Goal: Task Accomplishment & Management: Manage account settings

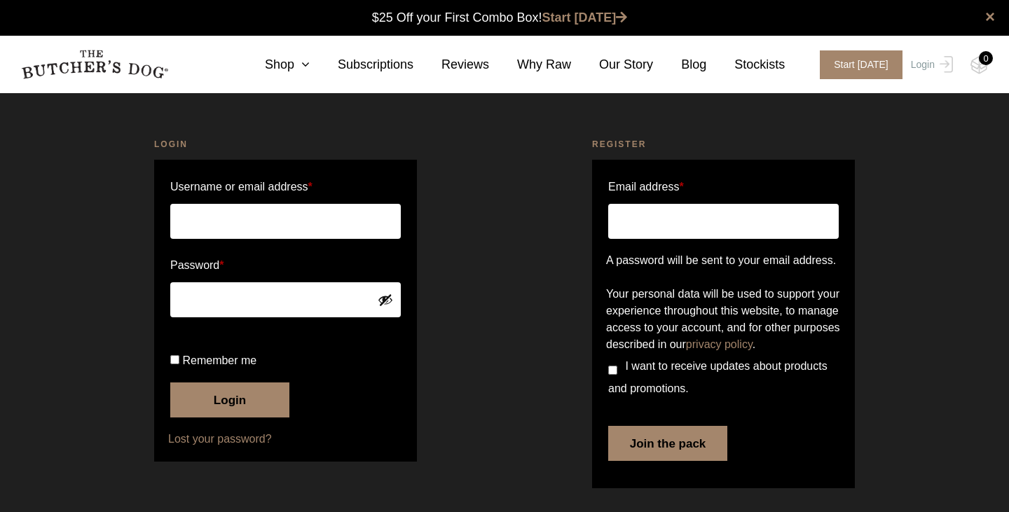
click at [251, 224] on input "Username or email address *" at bounding box center [285, 221] width 231 height 35
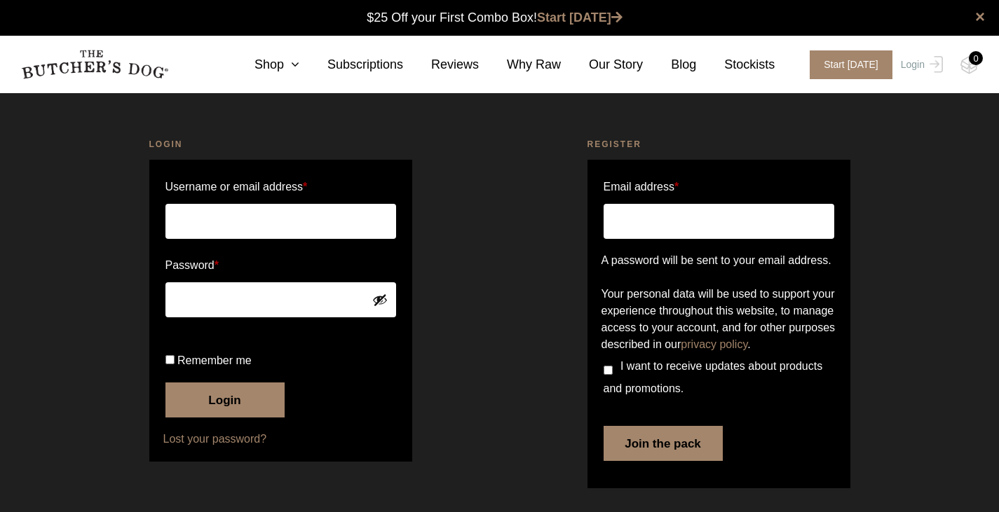
click at [258, 226] on input "Username or email address *" at bounding box center [280, 221] width 231 height 35
type input "pen.berman"
click at [232, 418] on button "Login" at bounding box center [224, 400] width 119 height 35
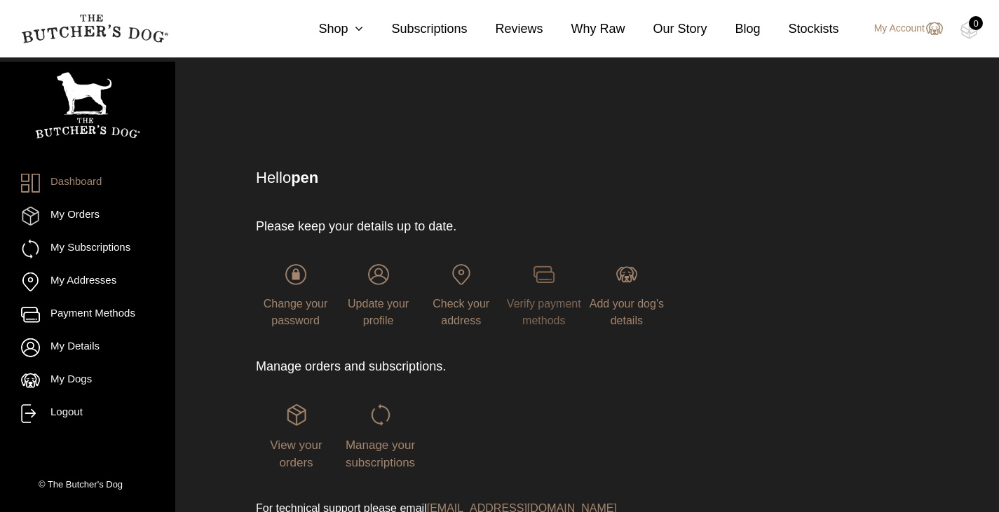
scroll to position [68, 0]
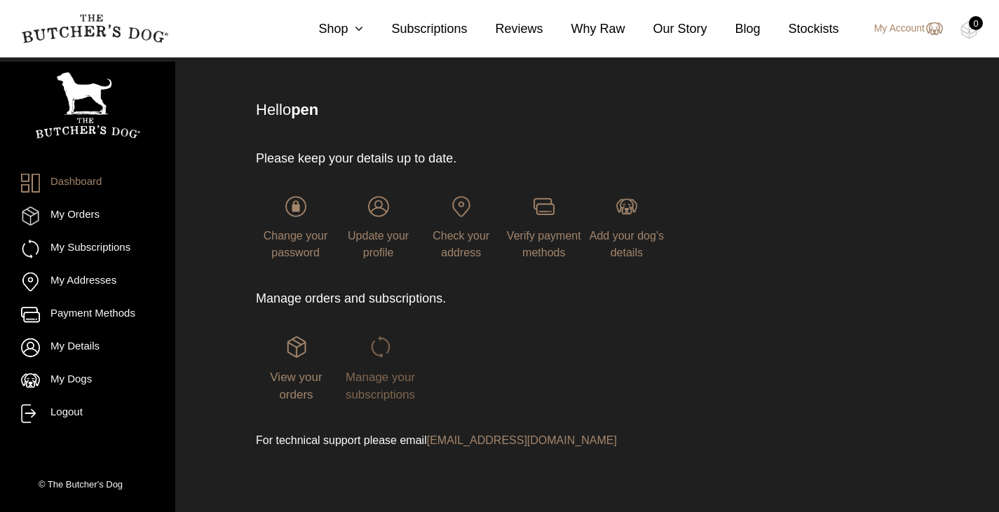
click at [383, 385] on span "Manage your subscriptions" at bounding box center [379, 387] width 69 height 32
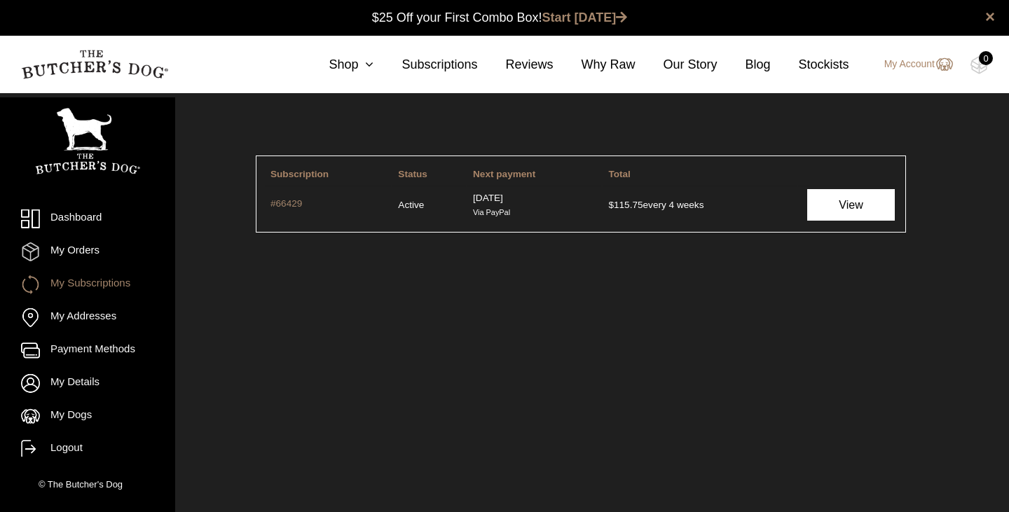
click at [845, 202] on link "View" at bounding box center [851, 205] width 88 height 32
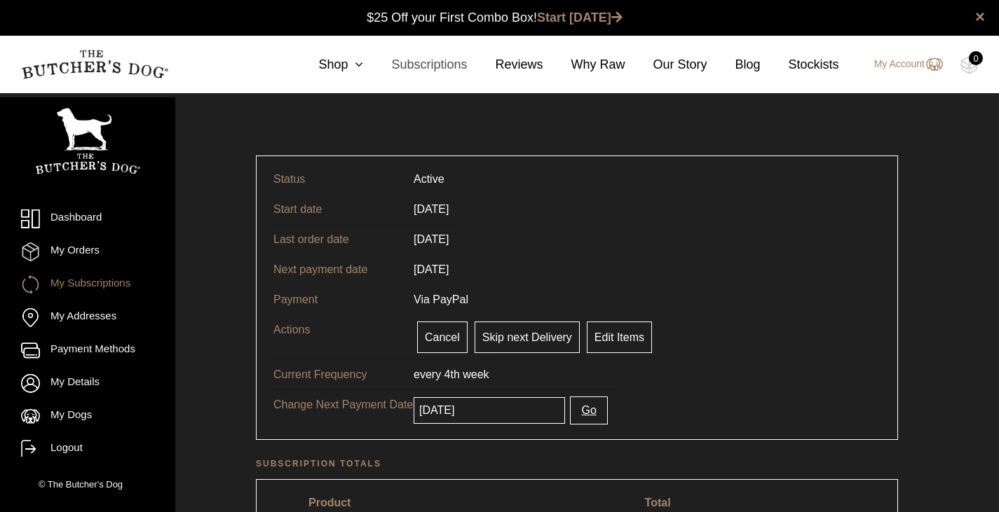
click at [373, 65] on link "Subscriptions" at bounding box center [415, 64] width 104 height 19
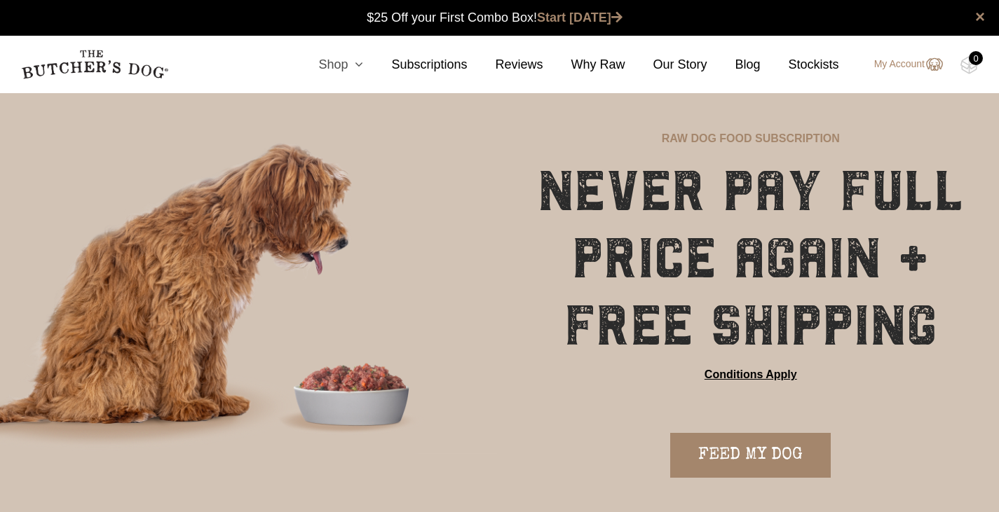
click at [363, 65] on icon at bounding box center [355, 64] width 15 height 13
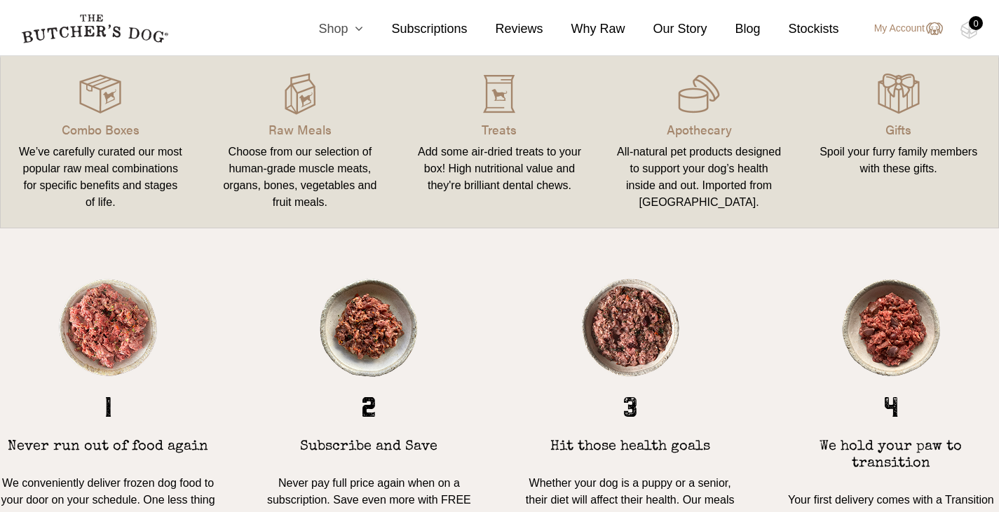
scroll to position [1010, 0]
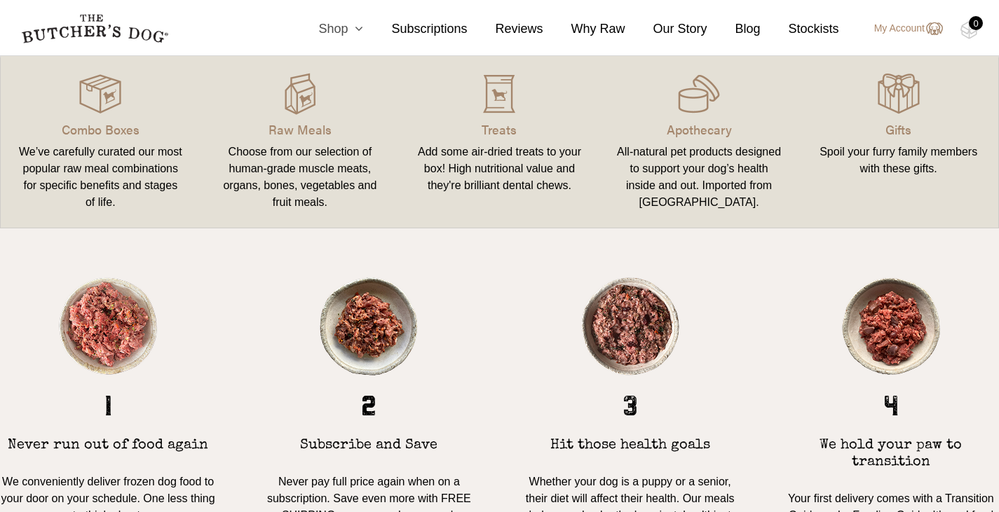
click at [363, 27] on icon at bounding box center [355, 28] width 15 height 13
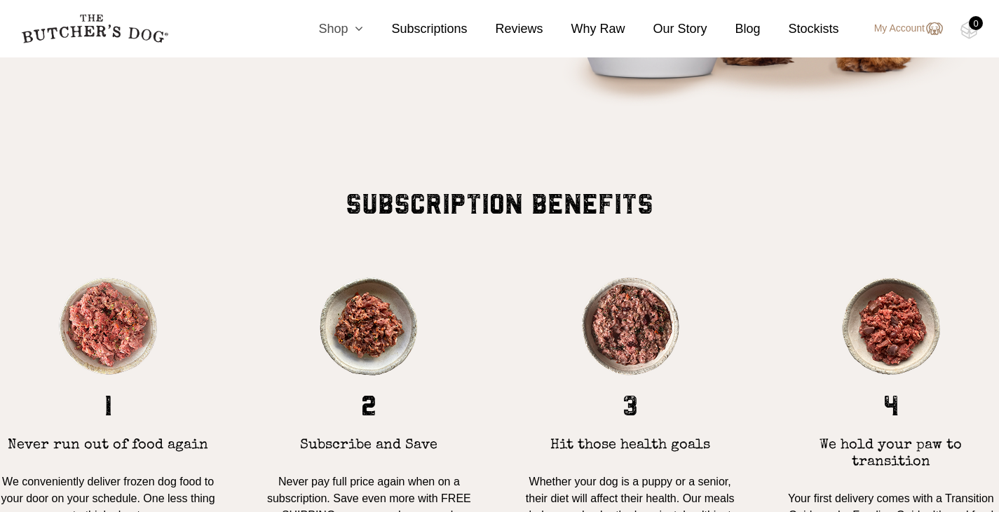
click at [363, 27] on icon at bounding box center [355, 28] width 15 height 13
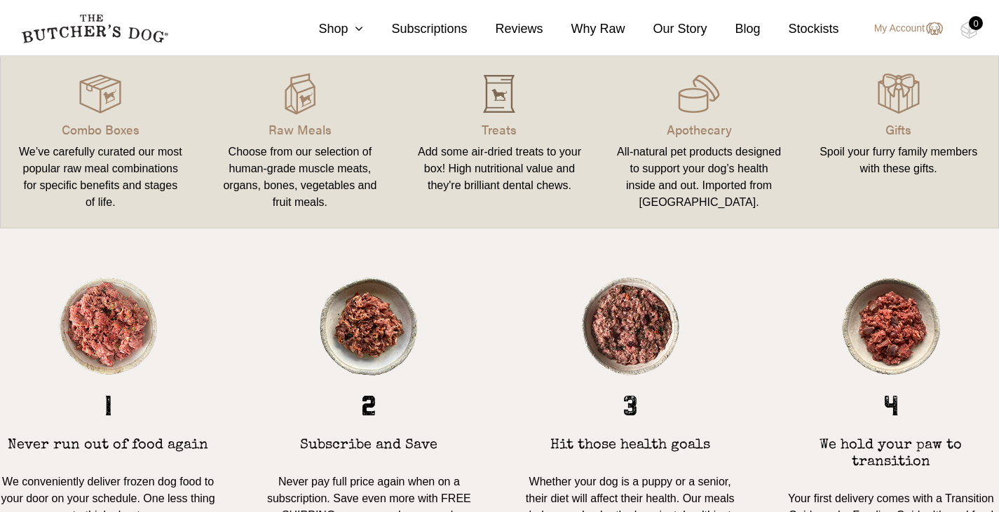
click at [512, 113] on img at bounding box center [499, 94] width 42 height 42
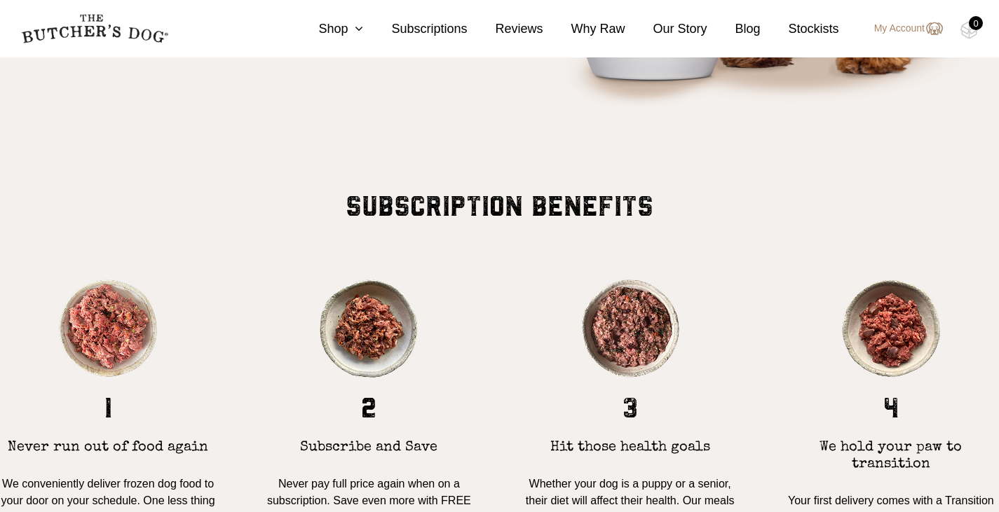
scroll to position [1010, 0]
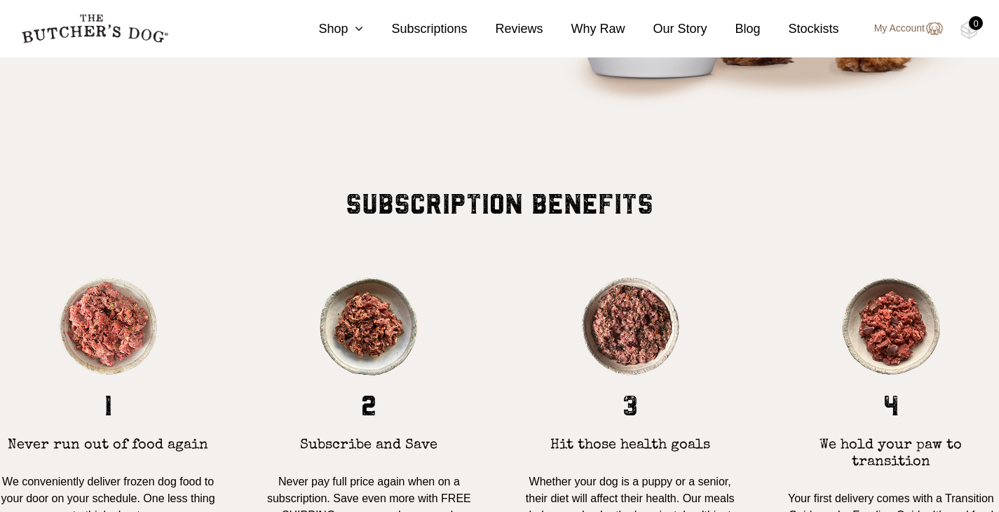
click at [879, 29] on link "My Account" at bounding box center [901, 28] width 83 height 17
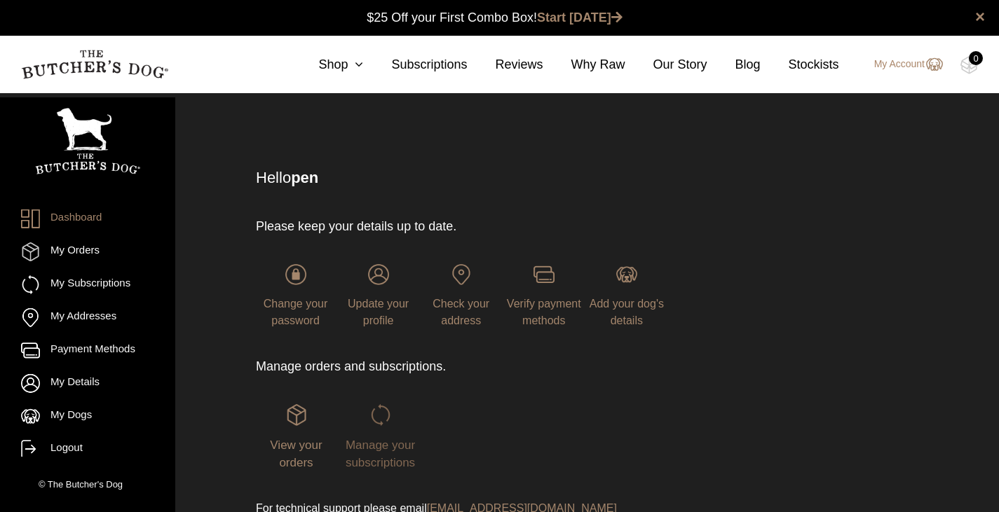
click at [383, 449] on span "Manage your subscriptions" at bounding box center [379, 455] width 69 height 32
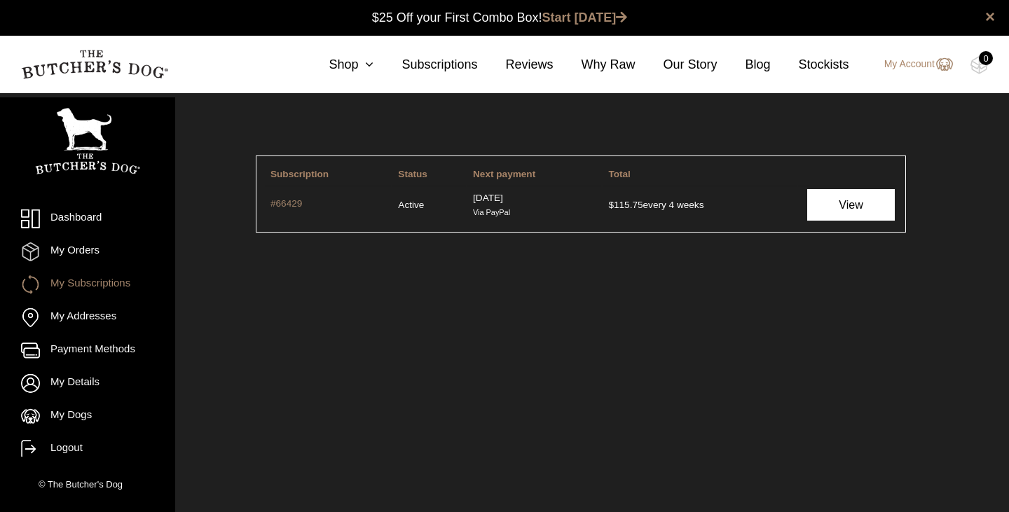
click at [844, 205] on link "View" at bounding box center [851, 205] width 88 height 32
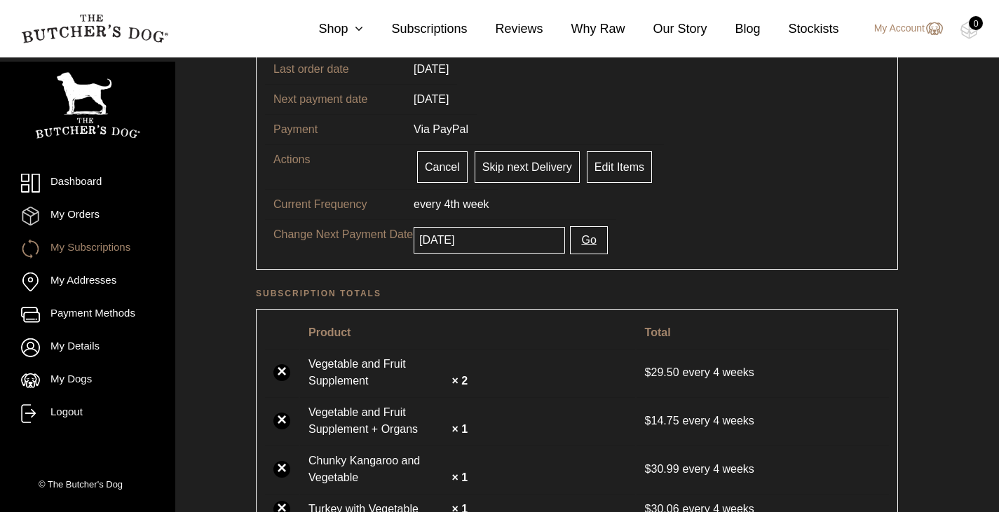
scroll to position [168, 0]
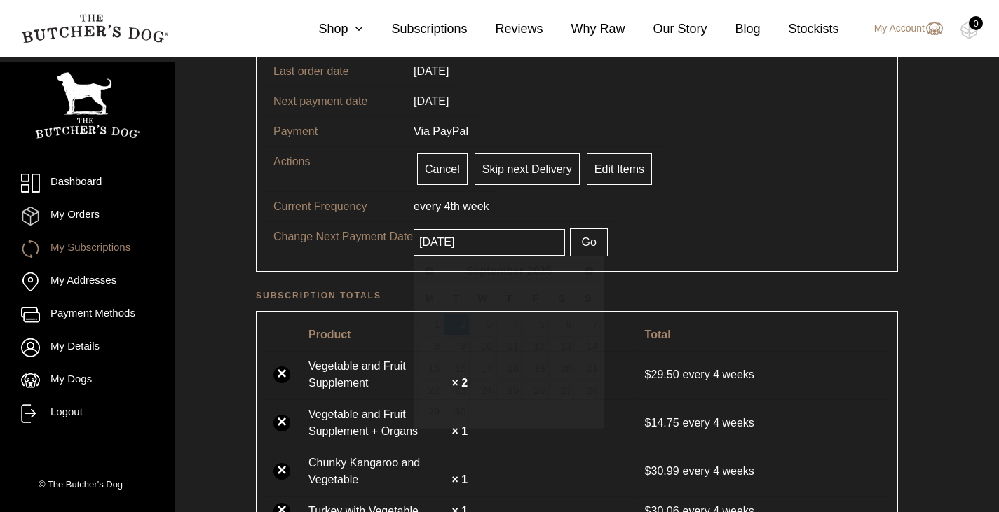
click at [505, 240] on input "[DATE]" at bounding box center [488, 242] width 151 height 27
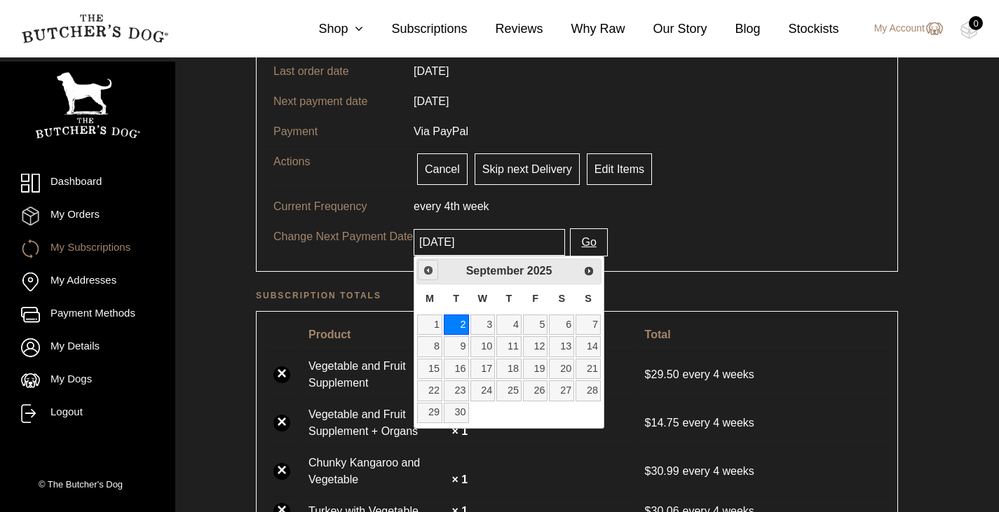
click at [428, 271] on span "Previous" at bounding box center [428, 270] width 11 height 11
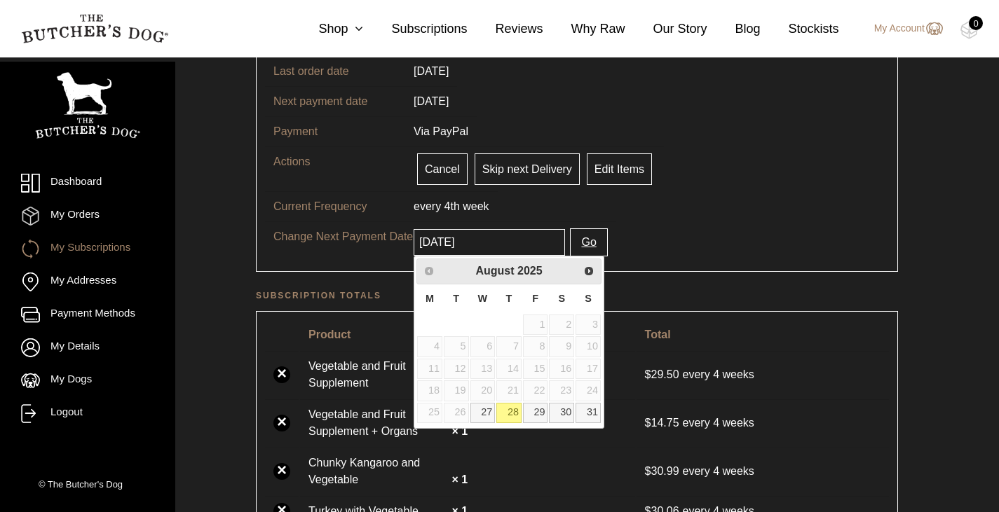
click at [512, 413] on link "28" at bounding box center [508, 413] width 25 height 20
type input "2025-08-28"
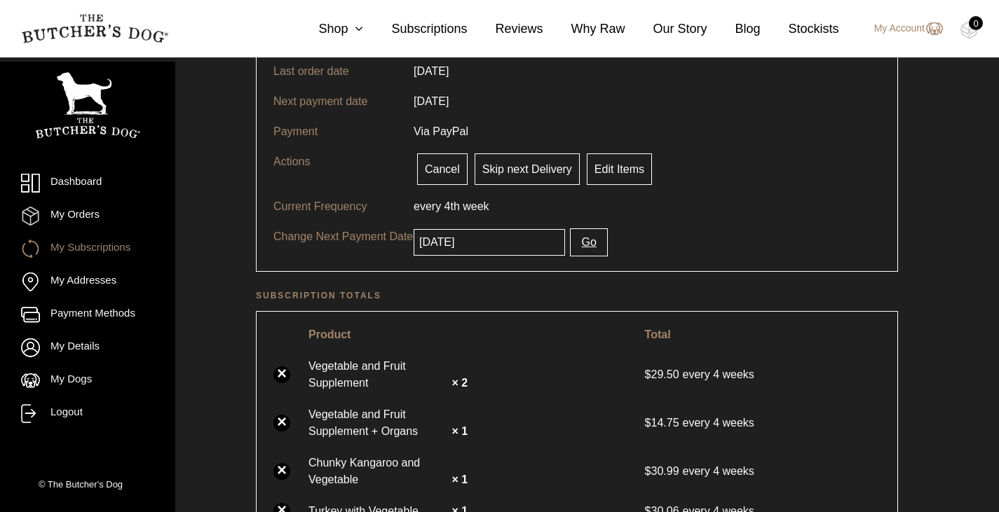
click at [577, 241] on button "Go" at bounding box center [588, 242] width 37 height 28
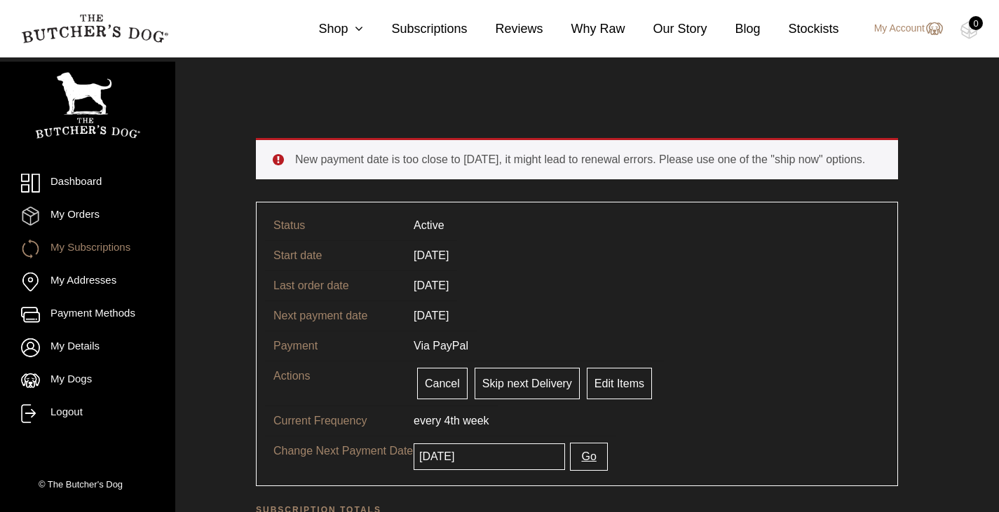
scroll to position [15, 0]
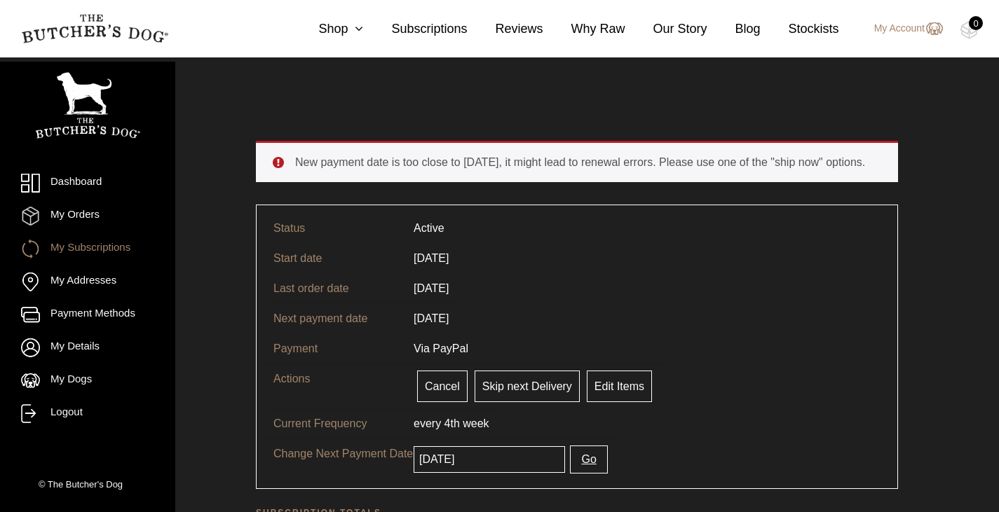
click at [488, 465] on input "[DATE]" at bounding box center [488, 459] width 151 height 27
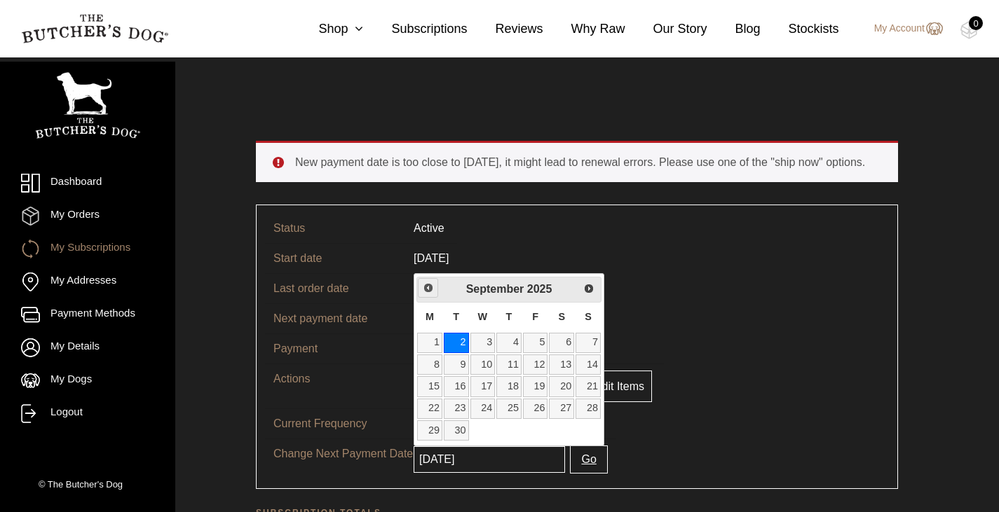
click at [425, 287] on span "Previous" at bounding box center [428, 287] width 11 height 11
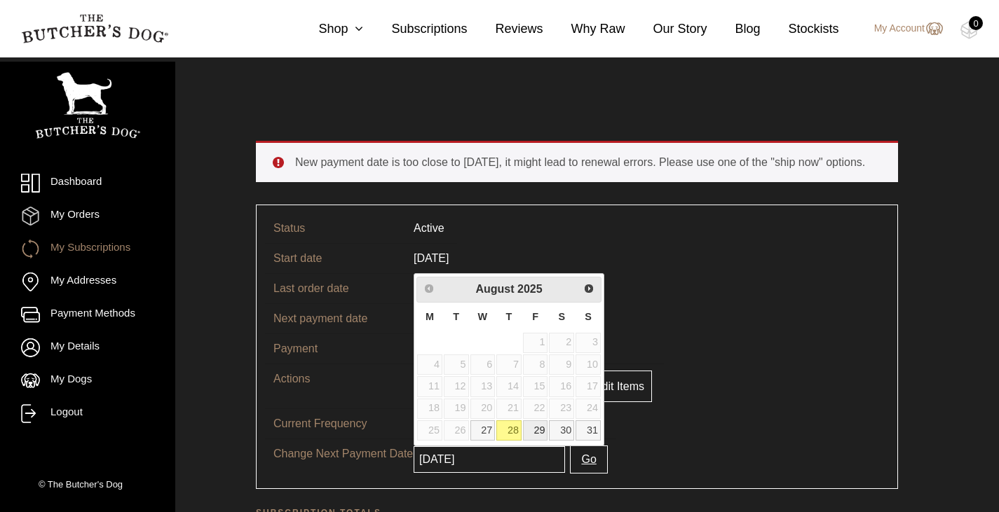
click at [536, 433] on link "29" at bounding box center [535, 430] width 25 height 20
type input "[DATE]"
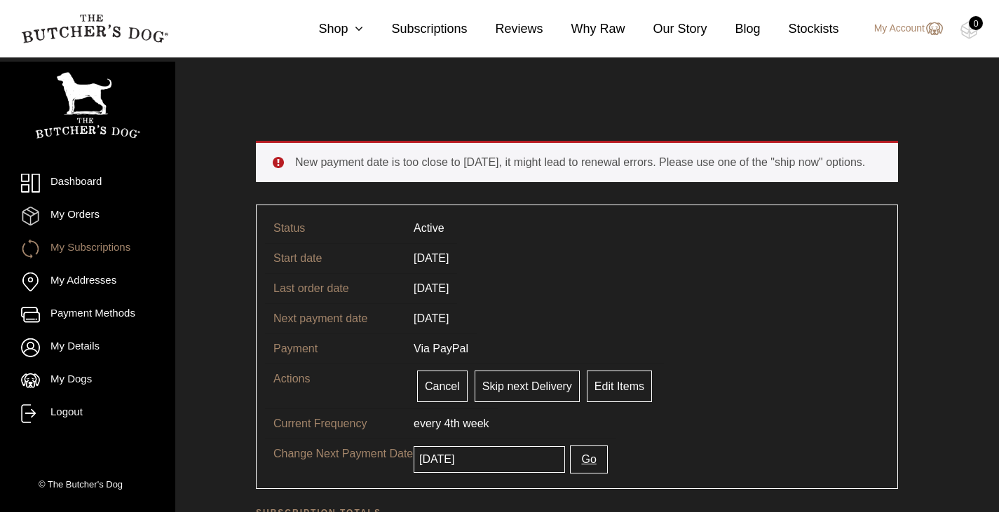
click at [584, 457] on button "Go" at bounding box center [588, 460] width 37 height 28
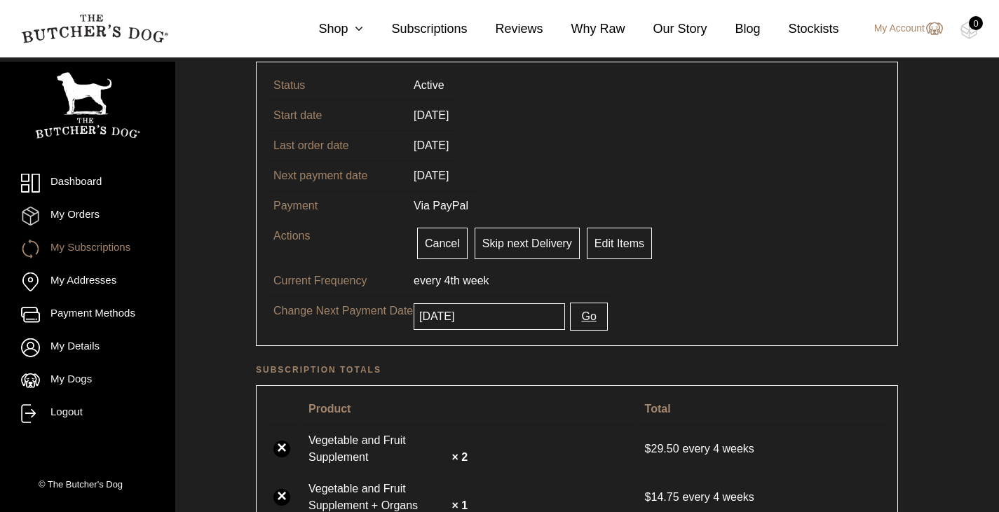
scroll to position [157, 0]
click at [439, 285] on span "every 4th" at bounding box center [436, 281] width 46 height 12
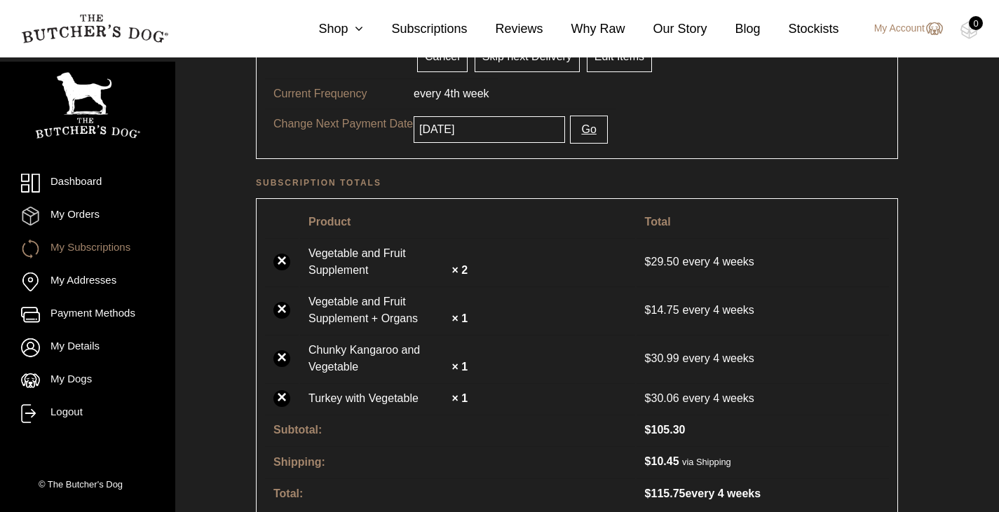
scroll to position [346, 0]
